Goal: Task Accomplishment & Management: Manage account settings

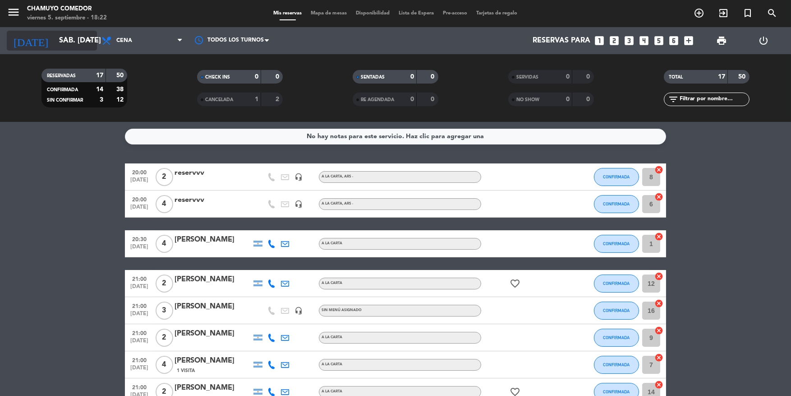
click at [87, 32] on input "sáb. [DATE]" at bounding box center [102, 41] width 95 height 18
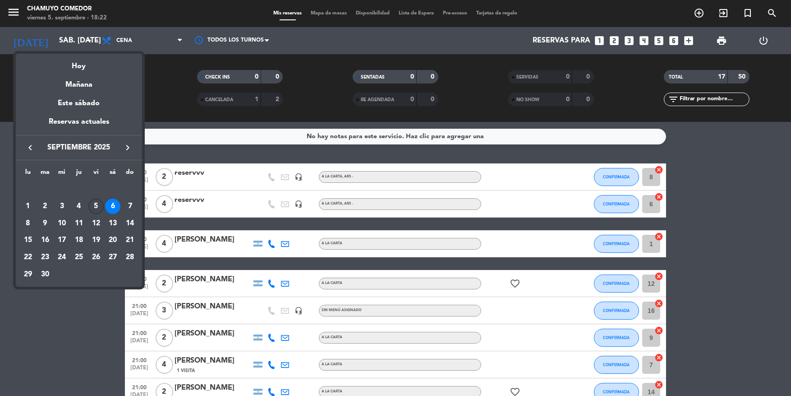
click at [96, 208] on div "5" at bounding box center [95, 205] width 15 height 15
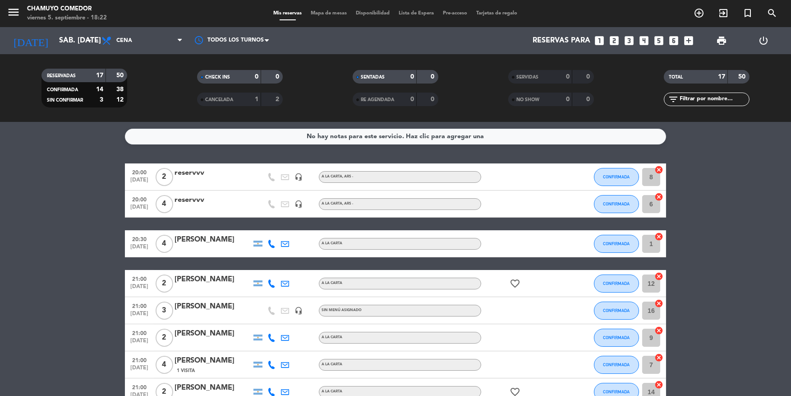
type input "vie. [DATE]"
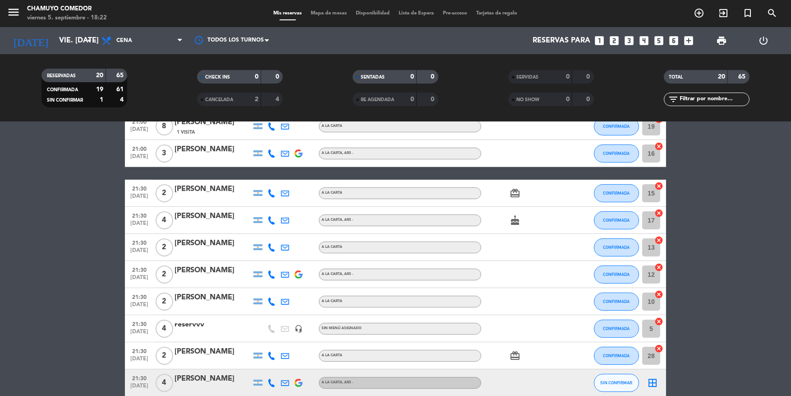
scroll to position [391, 0]
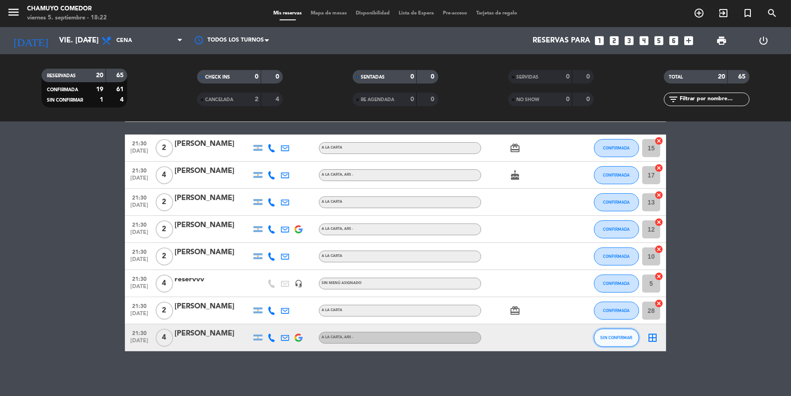
click at [610, 338] on span "SIN CONFIRMAR" at bounding box center [617, 337] width 32 height 5
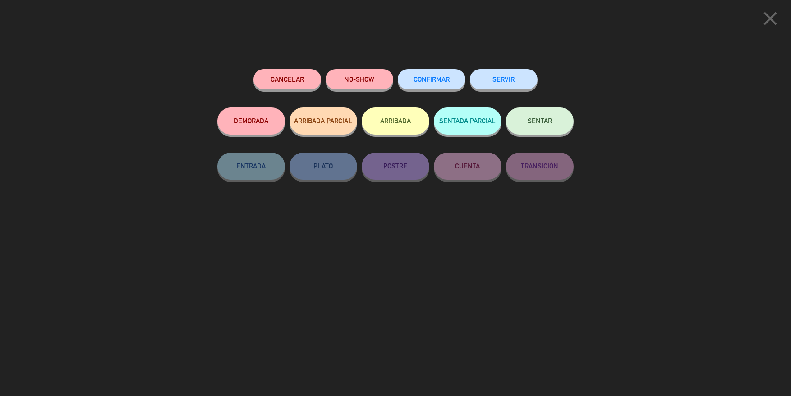
click at [432, 69] on div "CONFIRMAR" at bounding box center [432, 88] width 68 height 38
click at [436, 74] on button "CONFIRMAR" at bounding box center [432, 79] width 68 height 20
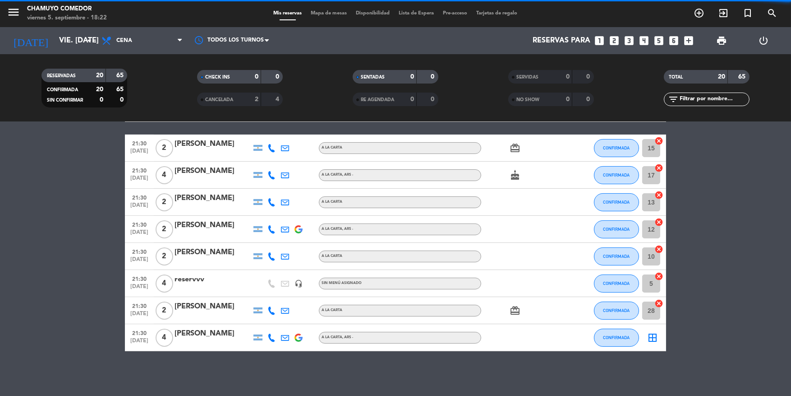
click at [654, 336] on icon "border_all" at bounding box center [652, 337] width 11 height 11
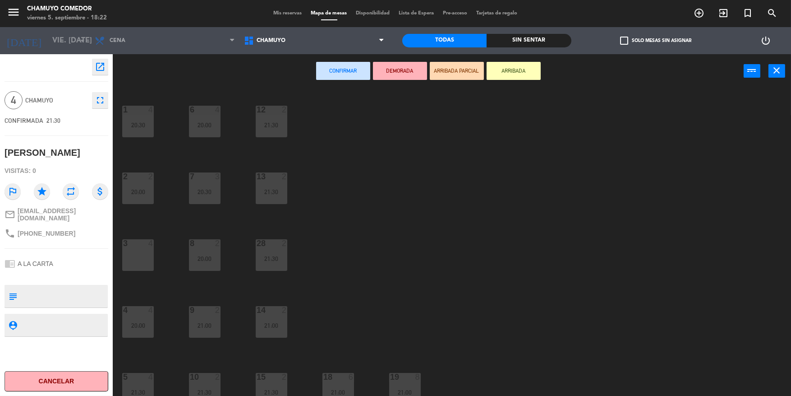
scroll to position [74, 0]
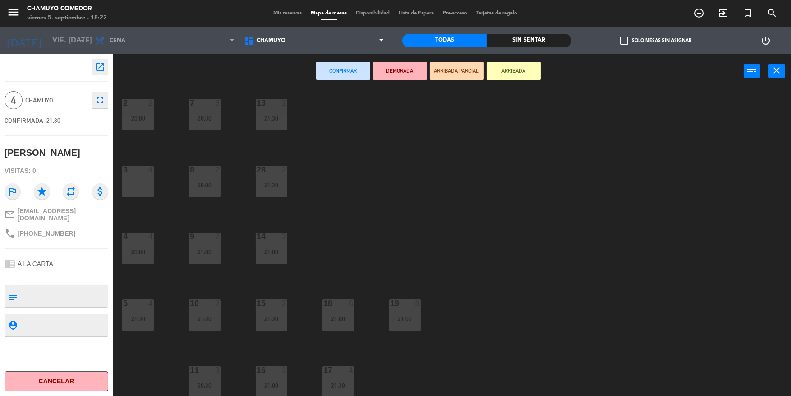
click at [129, 183] on div "3 4" at bounding box center [138, 182] width 32 height 32
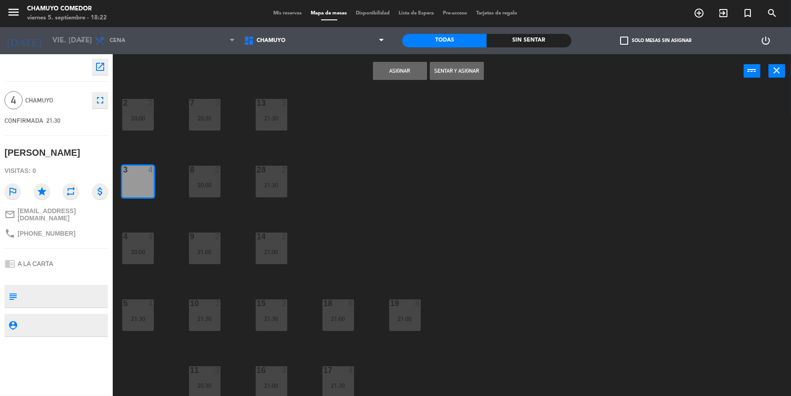
click at [402, 74] on button "Asignar" at bounding box center [400, 71] width 54 height 18
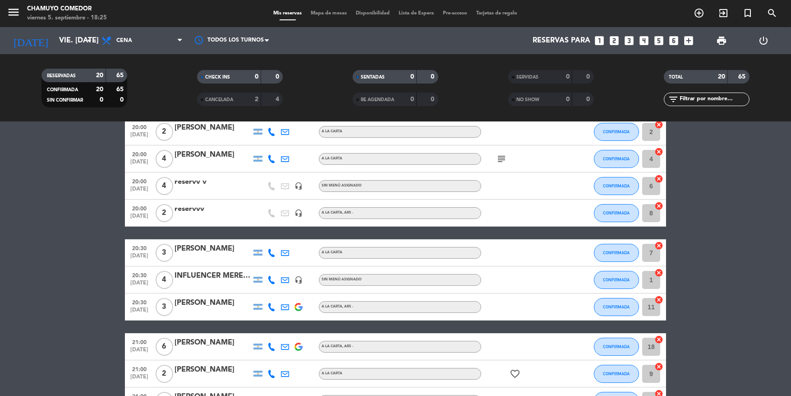
scroll to position [135, 0]
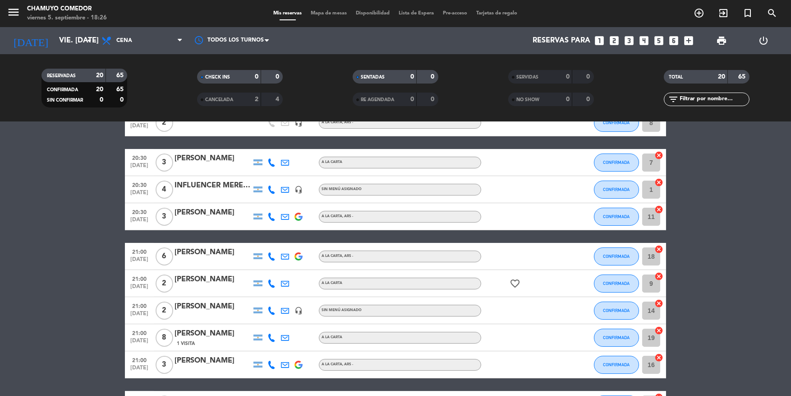
click at [206, 180] on div "INFLUENCER MERENDANDO" at bounding box center [213, 185] width 77 height 12
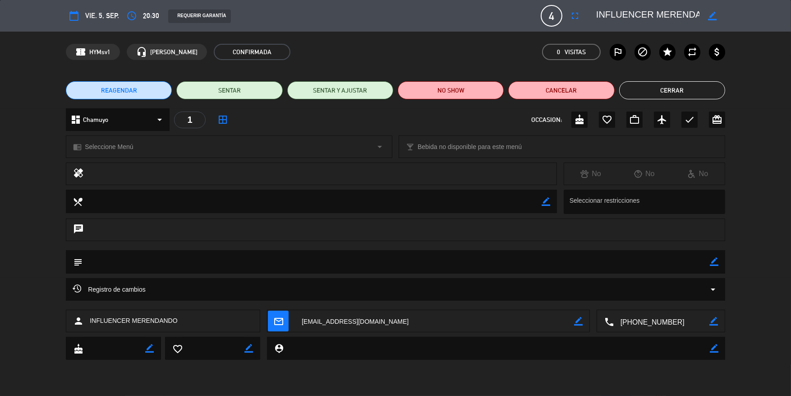
click at [715, 15] on icon "border_color" at bounding box center [712, 16] width 9 height 9
click at [678, 87] on button "Cerrar" at bounding box center [672, 90] width 106 height 18
